Goal: Use online tool/utility: Utilize a website feature to perform a specific function

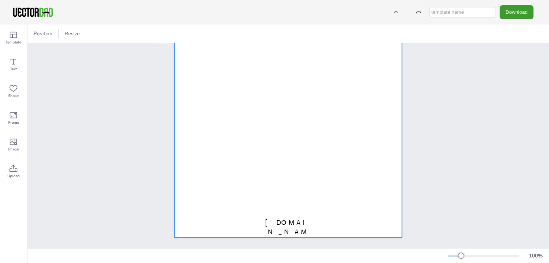
scroll to position [111, 0]
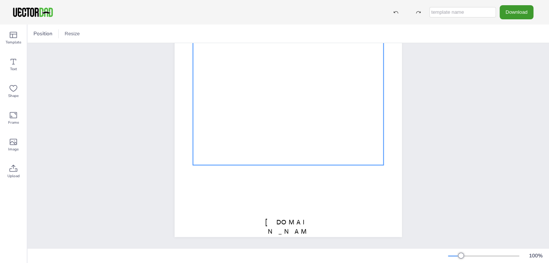
click at [319, 113] on div at bounding box center [288, 90] width 191 height 150
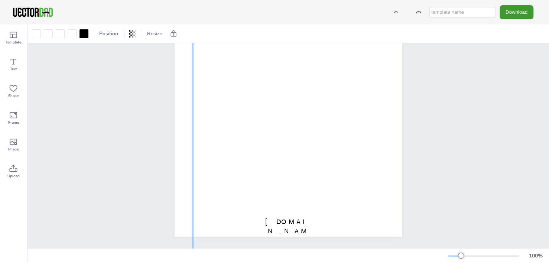
drag, startPoint x: 380, startPoint y: 164, endPoint x: 548, endPoint y: 276, distance: 202.0
click at [548, 263] on html "Download Template Text Shape Frame Image Upload Position Resize [DOMAIN_NAME] […" at bounding box center [274, 131] width 549 height 263
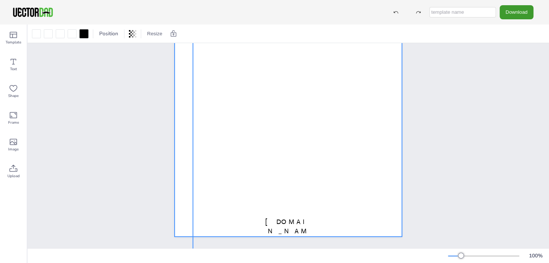
click at [175, 80] on div at bounding box center [288, 90] width 227 height 294
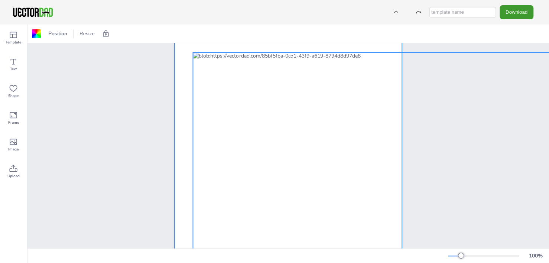
scroll to position [74, 0]
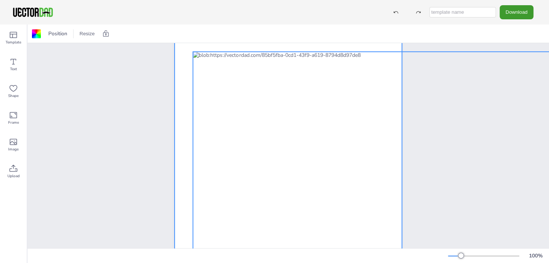
click at [193, 58] on div at bounding box center [372, 193] width 359 height 283
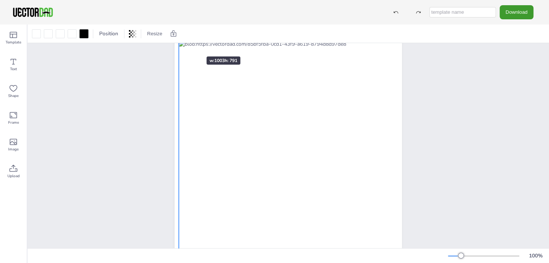
drag, startPoint x: 191, startPoint y: 55, endPoint x: 184, endPoint y: 43, distance: 13.8
click at [184, 43] on div "[DOMAIN_NAME] [US_STATE]" at bounding box center [288, 127] width 227 height 294
click at [131, 71] on div "[DOMAIN_NAME] [US_STATE]" at bounding box center [288, 127] width 522 height 316
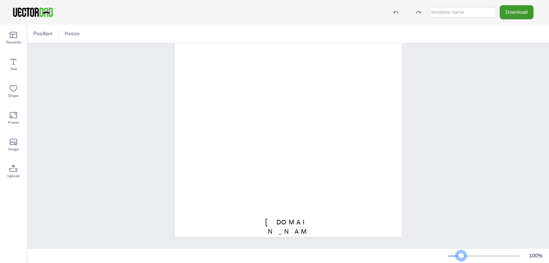
scroll to position [0, 0]
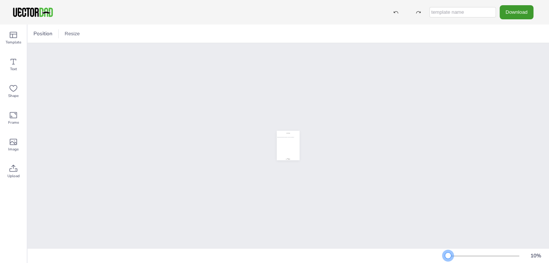
drag, startPoint x: 462, startPoint y: 258, endPoint x: 444, endPoint y: 256, distance: 17.6
click at [444, 256] on div "10 %" at bounding box center [288, 256] width 522 height 12
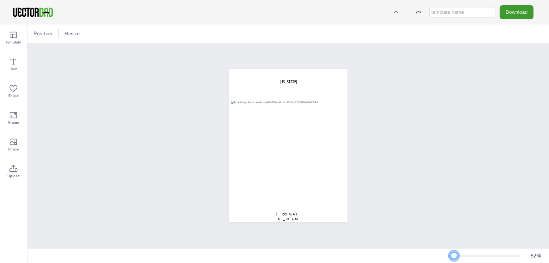
click at [454, 256] on div at bounding box center [454, 256] width 6 height 6
click at [342, 197] on div at bounding box center [328, 177] width 194 height 153
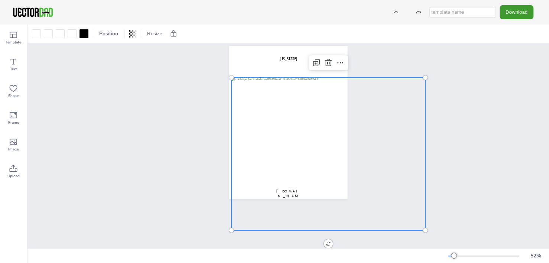
scroll to position [14, 0]
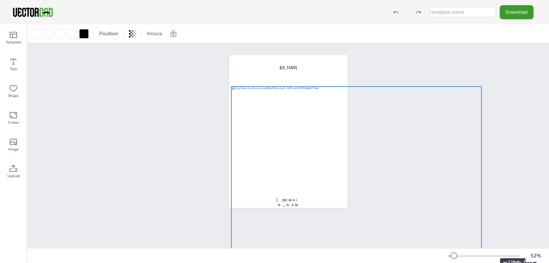
drag, startPoint x: 422, startPoint y: 223, endPoint x: 478, endPoint y: 245, distance: 60.2
click at [478, 245] on div "[DOMAIN_NAME] [US_STATE]" at bounding box center [288, 145] width 522 height 205
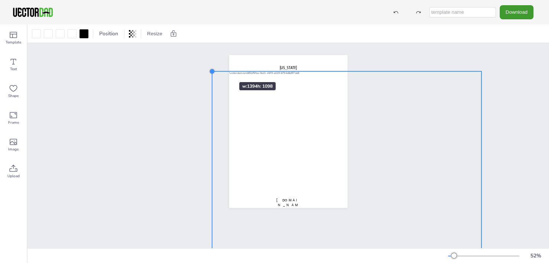
drag, startPoint x: 227, startPoint y: 84, endPoint x: 217, endPoint y: 69, distance: 18.0
click at [218, 69] on div "[DOMAIN_NAME] [US_STATE]" at bounding box center [288, 131] width 140 height 153
click at [162, 49] on div "[DOMAIN_NAME] [US_STATE]" at bounding box center [288, 131] width 522 height 205
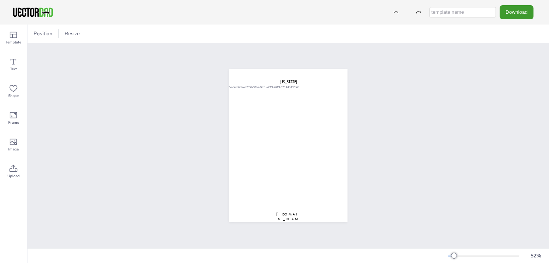
click at [168, 76] on div "[DOMAIN_NAME] [US_STATE]" at bounding box center [288, 145] width 522 height 205
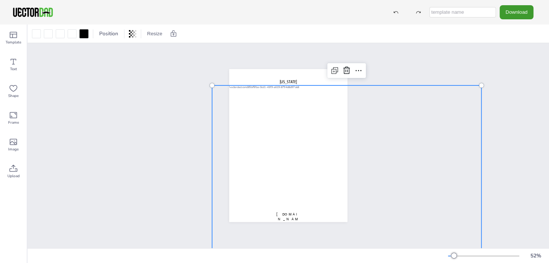
click at [253, 188] on div at bounding box center [346, 191] width 269 height 212
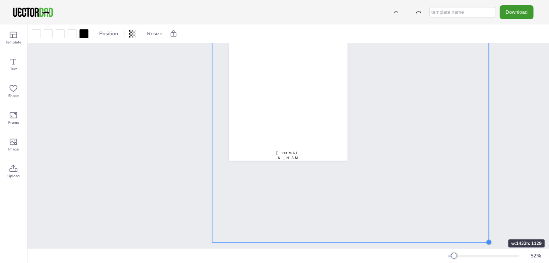
scroll to position [70, 0]
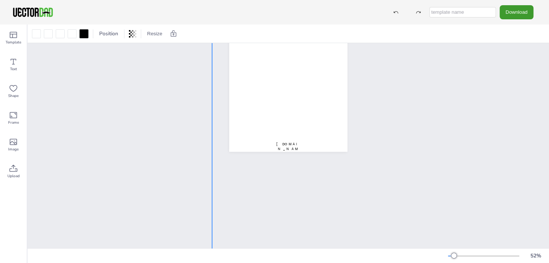
drag, startPoint x: 479, startPoint y: 224, endPoint x: 548, endPoint y: 249, distance: 74.0
click at [548, 249] on div "Position Resize [DOMAIN_NAME] [US_STATE] w: 1755 h: 1383 52 %" at bounding box center [288, 144] width 522 height 239
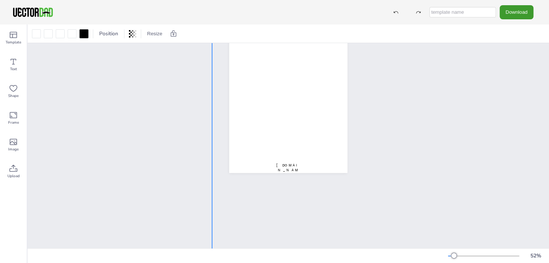
scroll to position [0, 0]
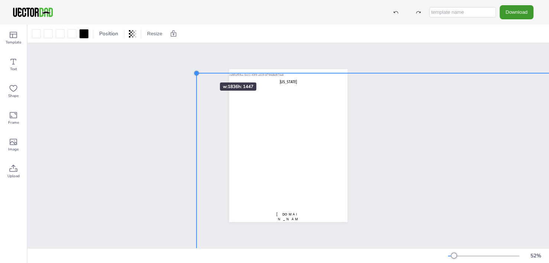
drag, startPoint x: 209, startPoint y: 81, endPoint x: 198, endPoint y: 69, distance: 16.8
click at [198, 69] on div "[DOMAIN_NAME] [US_STATE]" at bounding box center [288, 145] width 182 height 175
click at [262, 82] on div at bounding box center [374, 212] width 355 height 279
click at [223, 58] on div "[DOMAIN_NAME] [US_STATE]" at bounding box center [288, 145] width 140 height 175
click at [256, 110] on div at bounding box center [374, 212] width 355 height 279
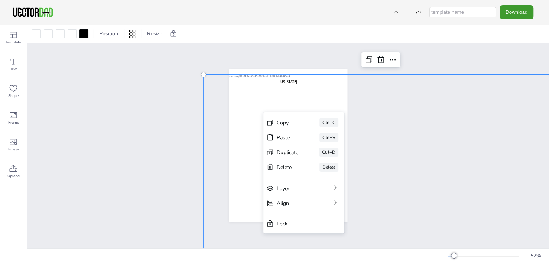
click at [259, 110] on div at bounding box center [381, 214] width 355 height 279
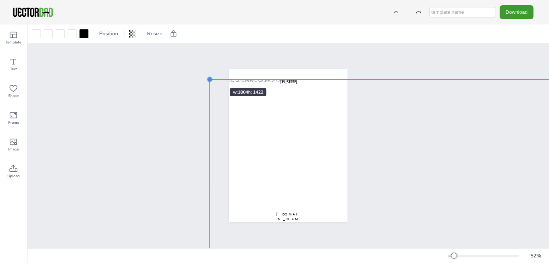
drag, startPoint x: 201, startPoint y: 70, endPoint x: 208, endPoint y: 75, distance: 8.6
click at [208, 77] on div at bounding box center [210, 80] width 6 height 6
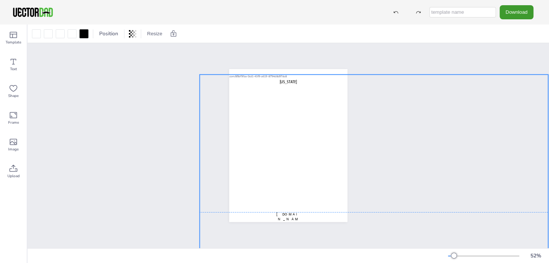
drag, startPoint x: 285, startPoint y: 118, endPoint x: 273, endPoint y: 113, distance: 12.5
click at [274, 114] on div at bounding box center [374, 212] width 349 height 275
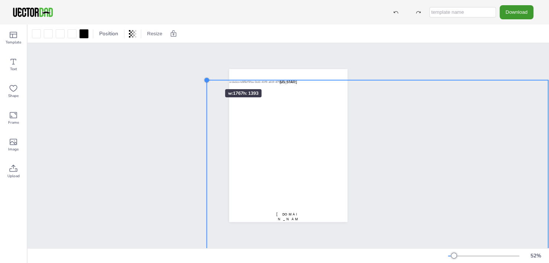
drag, startPoint x: 194, startPoint y: 70, endPoint x: 205, endPoint y: 78, distance: 13.4
click at [205, 78] on div at bounding box center [207, 80] width 6 height 6
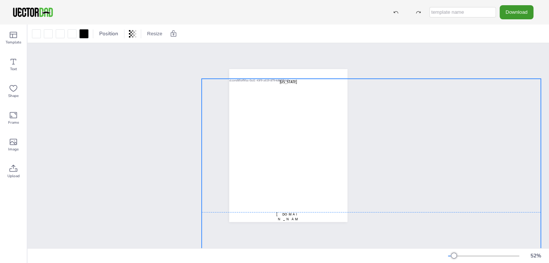
drag, startPoint x: 320, startPoint y: 148, endPoint x: 312, endPoint y: 145, distance: 8.3
click at [312, 145] on div at bounding box center [371, 212] width 339 height 267
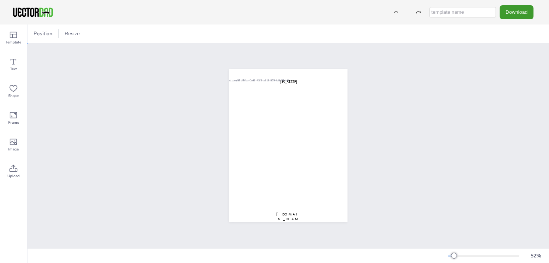
click at [244, 48] on div "[DOMAIN_NAME] [US_STATE]" at bounding box center [288, 145] width 522 height 205
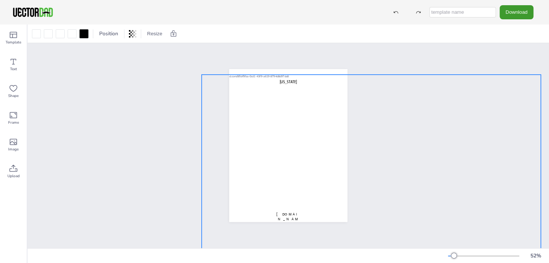
drag, startPoint x: 270, startPoint y: 83, endPoint x: 270, endPoint y: 79, distance: 4.1
click at [270, 79] on div at bounding box center [371, 208] width 339 height 267
click at [230, 58] on div "[DOMAIN_NAME] [US_STATE]" at bounding box center [288, 145] width 140 height 175
